Goal: Task Accomplishment & Management: Manage account settings

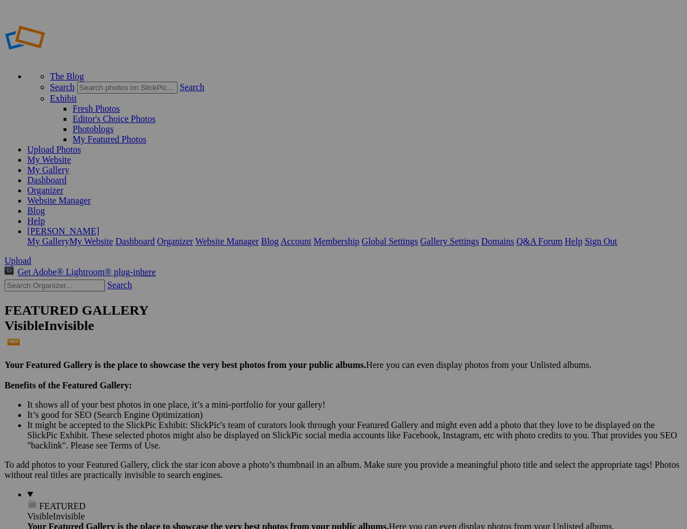
click at [71, 155] on link "My Website" at bounding box center [49, 160] width 44 height 10
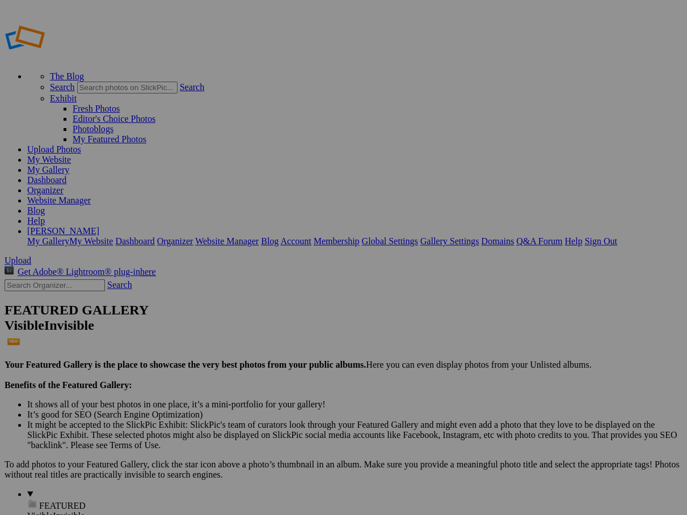
scroll to position [1, 0]
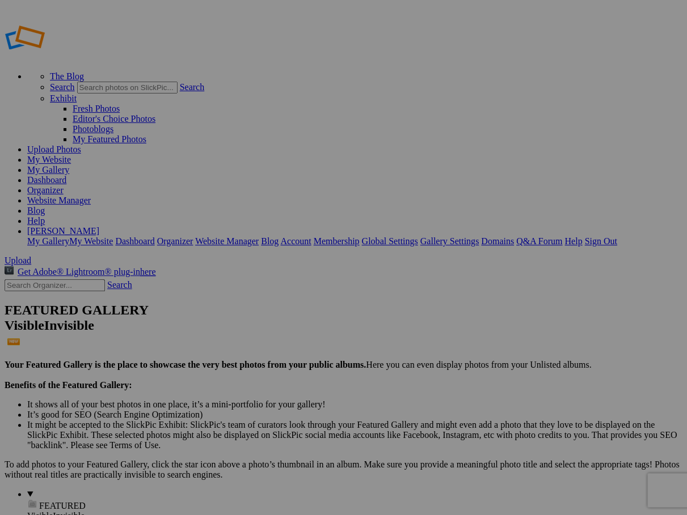
click at [616, 236] on link "Sign Out" at bounding box center [600, 241] width 32 height 10
